Goal: Register for event/course

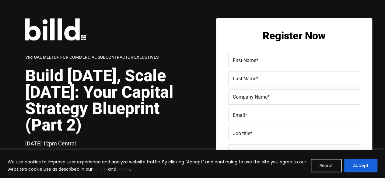
click at [267, 61] on label "First Name *" at bounding box center [294, 60] width 123 height 9
click at [267, 61] on input "First Name *" at bounding box center [294, 60] width 132 height 15
type input "Mario"
click at [249, 81] on span "Last Name" at bounding box center [244, 79] width 23 height 6
click at [249, 81] on input "Last Name *" at bounding box center [294, 78] width 132 height 15
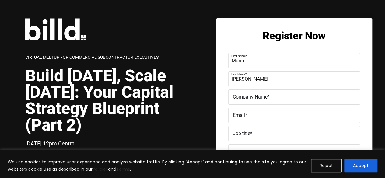
type input "[PERSON_NAME]"
click at [240, 101] on label "Company Name *" at bounding box center [294, 97] width 123 height 9
click at [240, 101] on input "Company Name *" at bounding box center [294, 97] width 132 height 15
type input "Nuvila"
click at [251, 117] on label "Email *" at bounding box center [294, 115] width 123 height 9
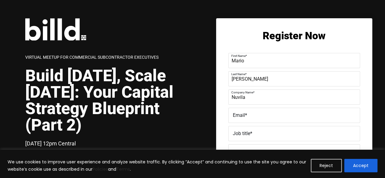
click at [251, 117] on input "Email *" at bounding box center [294, 115] width 132 height 15
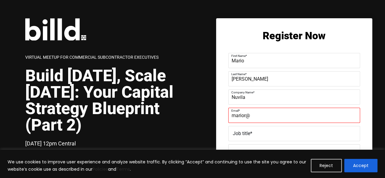
type input "[EMAIL_ADDRESS][DOMAIN_NAME]"
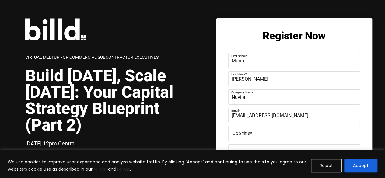
click at [267, 133] on label "Job title *" at bounding box center [294, 133] width 123 height 9
click at [267, 133] on input "Job title *" at bounding box center [294, 133] width 132 height 15
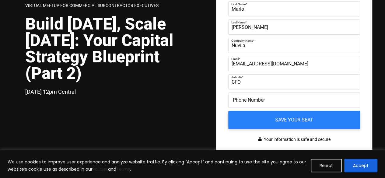
scroll to position [61, 0]
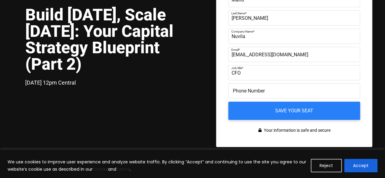
type input "CFO"
click at [260, 90] on span "Phone Number" at bounding box center [249, 91] width 32 height 6
click at [260, 90] on input "Phone Number" at bounding box center [294, 90] width 132 height 15
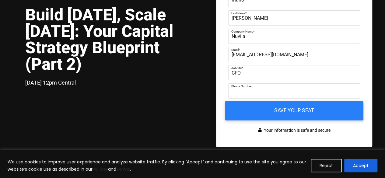
click at [284, 110] on input "Save your seat" at bounding box center [294, 110] width 139 height 19
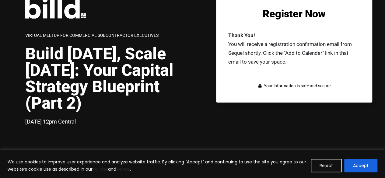
scroll to position [0, 0]
